Goal: Find specific page/section: Find specific page/section

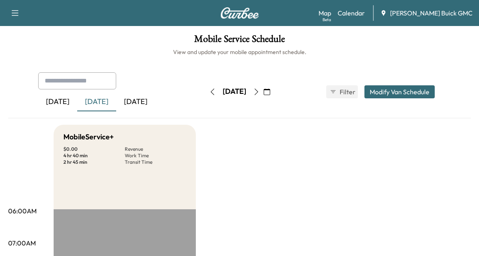
scroll to position [217, 0]
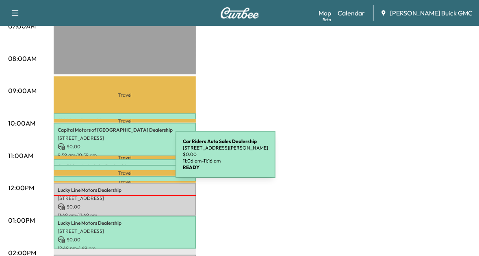
click at [114, 159] on div "Car Riders Auto Sales Dealership [STREET_ADDRESS][PERSON_NAME] $ 0.00 11:06 am …" at bounding box center [125, 163] width 142 height 8
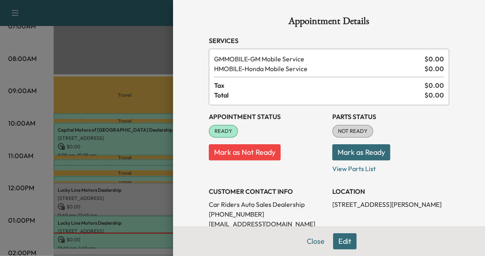
click at [130, 197] on div at bounding box center [242, 128] width 485 height 256
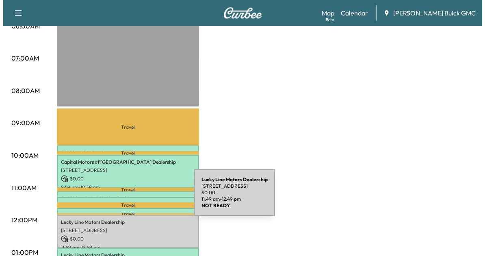
scroll to position [186, 0]
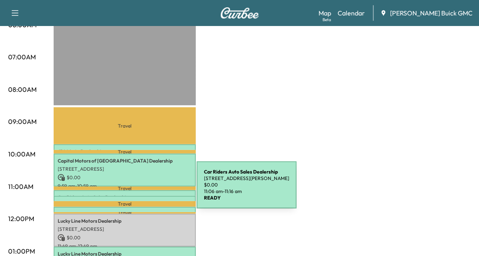
click at [136, 190] on div "Car Riders Auto Sales Dealership [STREET_ADDRESS][PERSON_NAME] $ 0.00 11:06 am …" at bounding box center [125, 194] width 142 height 8
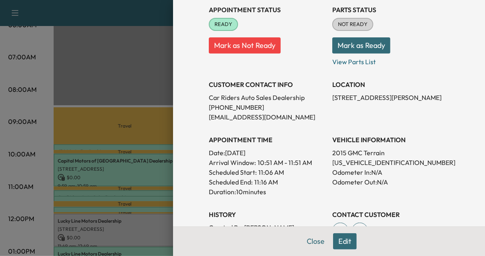
scroll to position [107, 0]
click at [112, 184] on div at bounding box center [242, 128] width 485 height 256
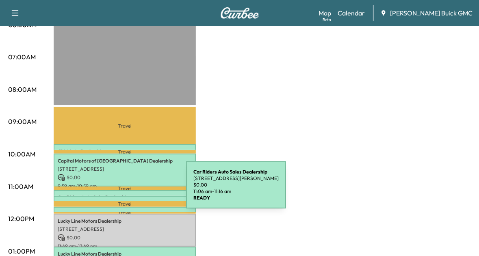
click at [125, 190] on div "Car Riders Auto Sales Dealership [STREET_ADDRESS][PERSON_NAME] $ 0.00 11:06 am …" at bounding box center [125, 194] width 142 height 8
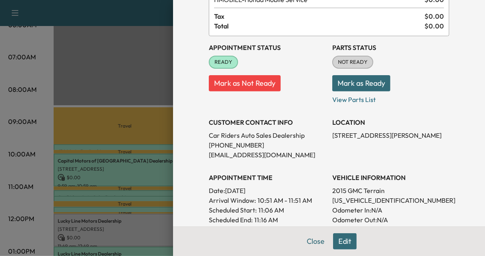
scroll to position [69, 0]
click at [130, 198] on div at bounding box center [242, 128] width 485 height 256
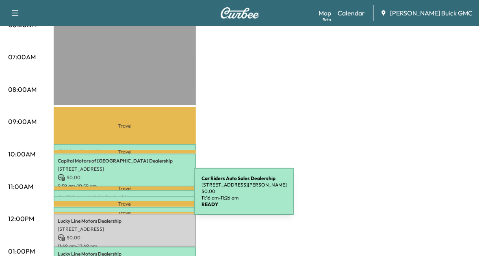
click at [133, 196] on div "Car Riders Auto Sales Dealership [STREET_ADDRESS][PERSON_NAME] $ 0.00 11:16 am …" at bounding box center [125, 200] width 142 height 8
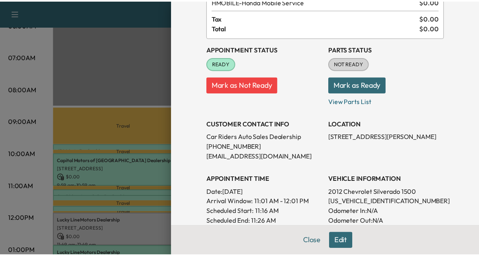
scroll to position [71, 0]
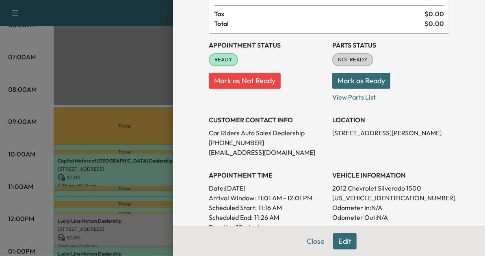
click at [144, 204] on div at bounding box center [242, 128] width 485 height 256
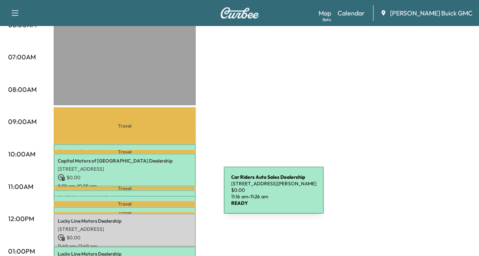
click at [163, 196] on div "Car Riders Auto Sales Dealership [STREET_ADDRESS][PERSON_NAME] $ 0.00 11:16 am …" at bounding box center [125, 200] width 142 height 8
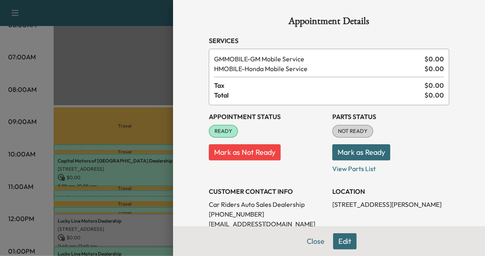
click at [132, 194] on div at bounding box center [242, 128] width 485 height 256
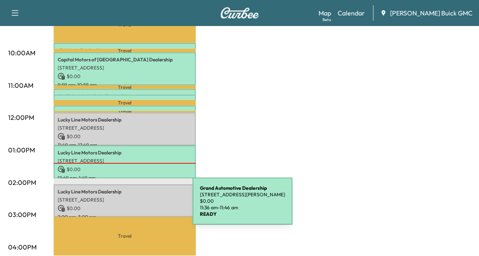
scroll to position [289, 0]
